Goal: Task Accomplishment & Management: Manage account settings

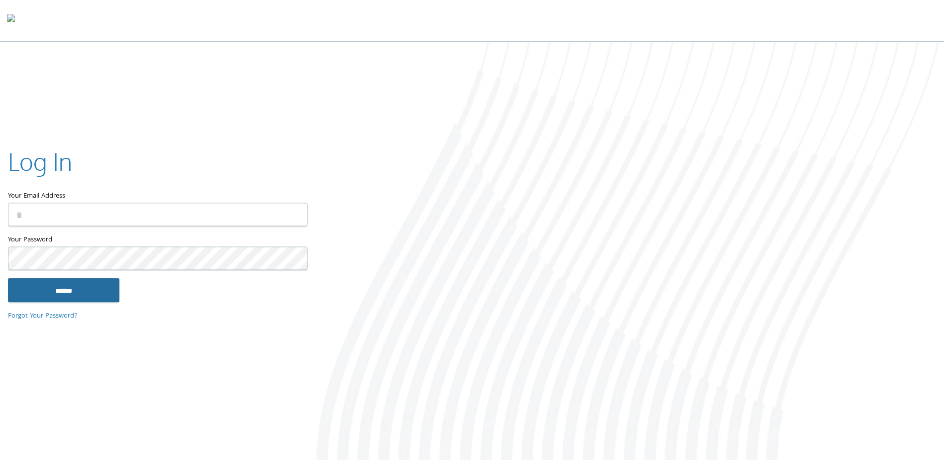
type input "**********"
click at [77, 293] on input "******" at bounding box center [63, 290] width 111 height 24
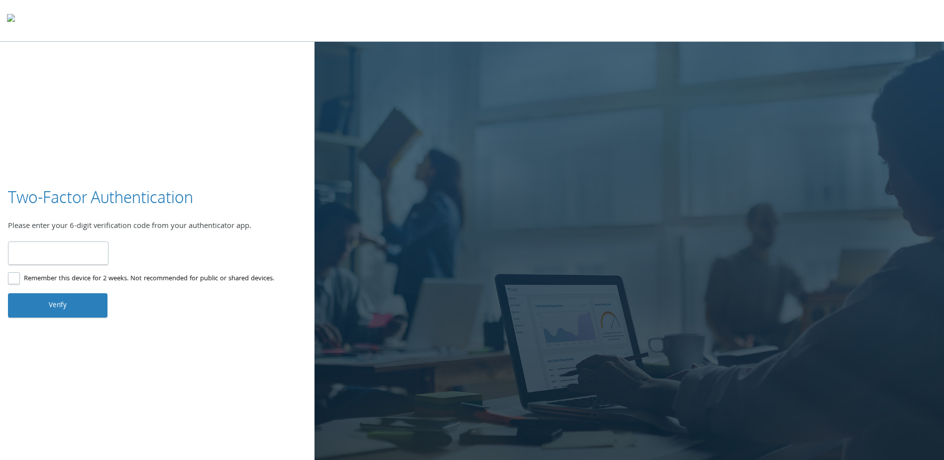
click at [67, 253] on input "number" at bounding box center [58, 252] width 100 height 23
type input "******"
